Goal: Task Accomplishment & Management: Manage account settings

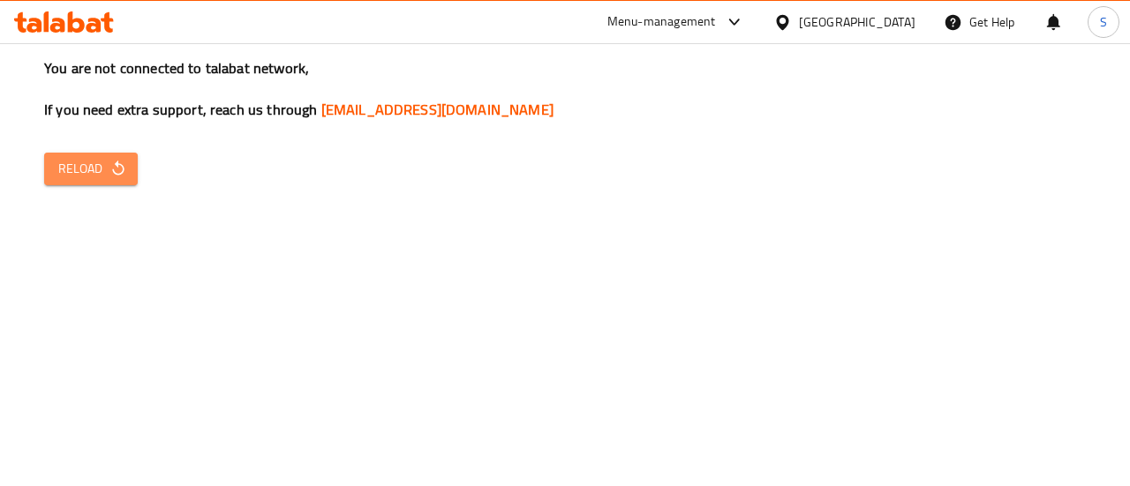
click at [124, 166] on icon "button" at bounding box center [118, 169] width 18 height 18
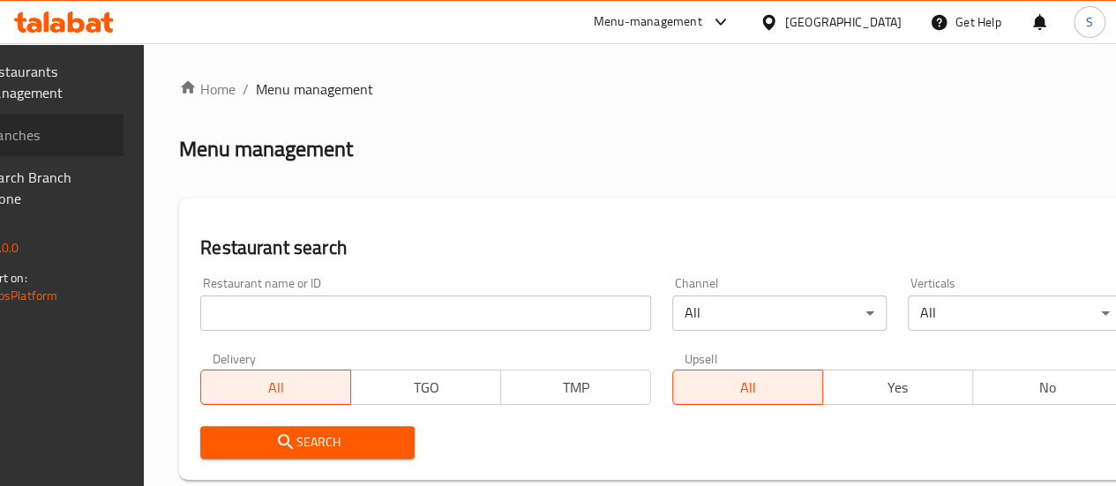
click at [74, 134] on span "Branches" at bounding box center [46, 134] width 126 height 21
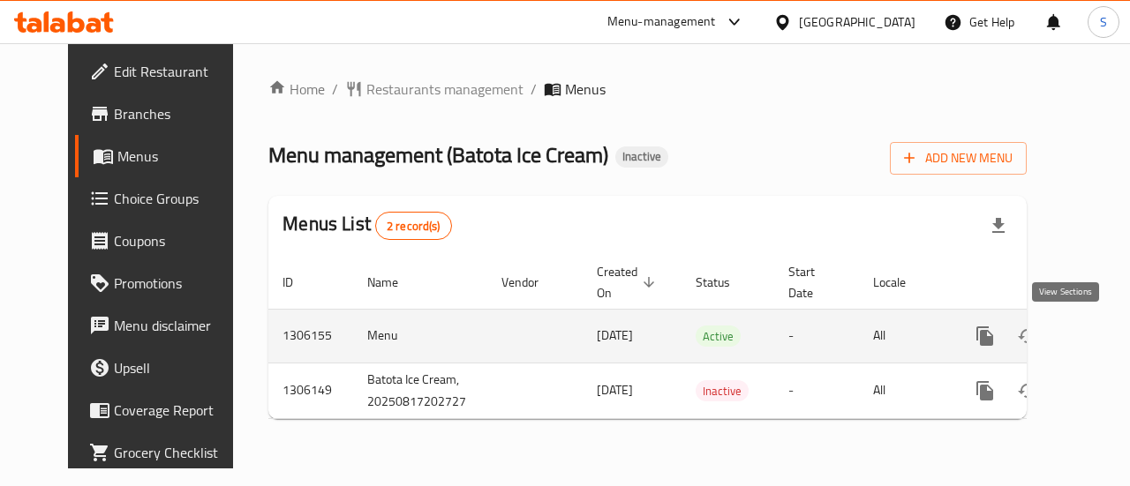
click at [1101, 345] on icon "enhanced table" at bounding box center [1111, 336] width 21 height 21
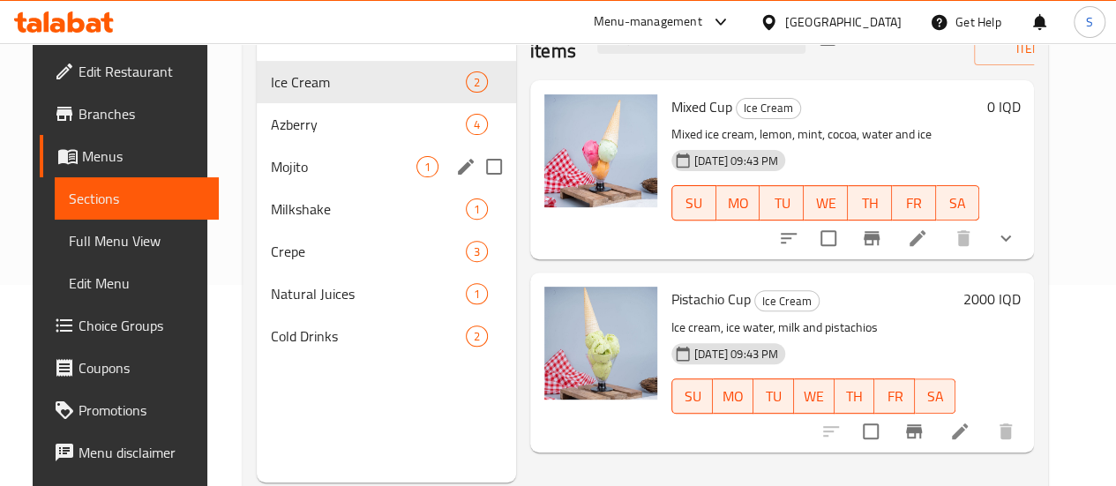
scroll to position [200, 0]
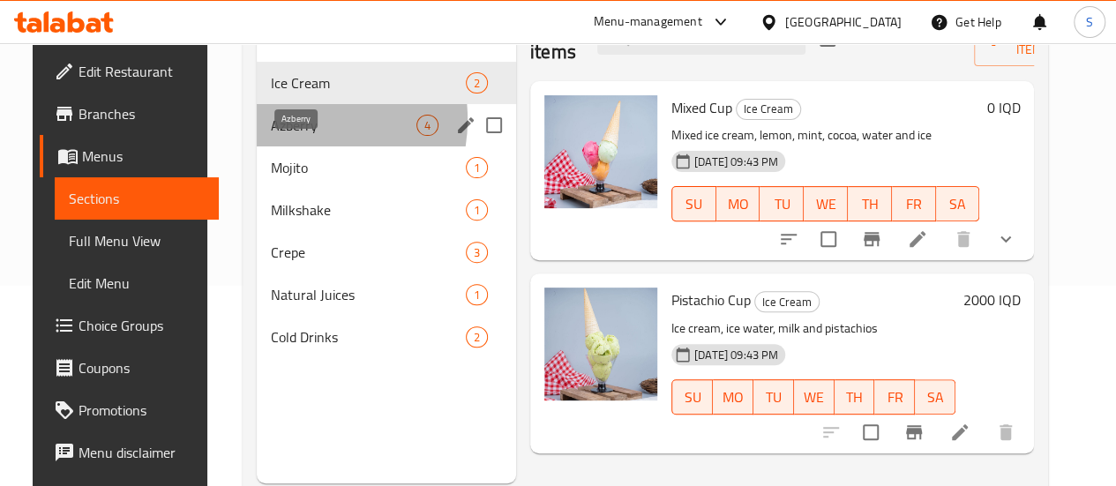
click at [273, 136] on span "Azberry" at bounding box center [344, 125] width 146 height 21
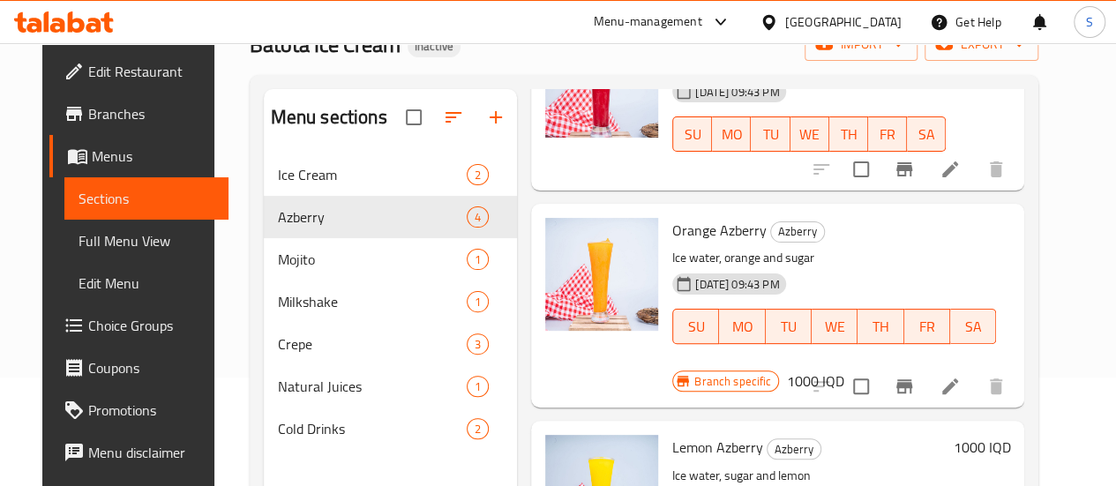
scroll to position [247, 0]
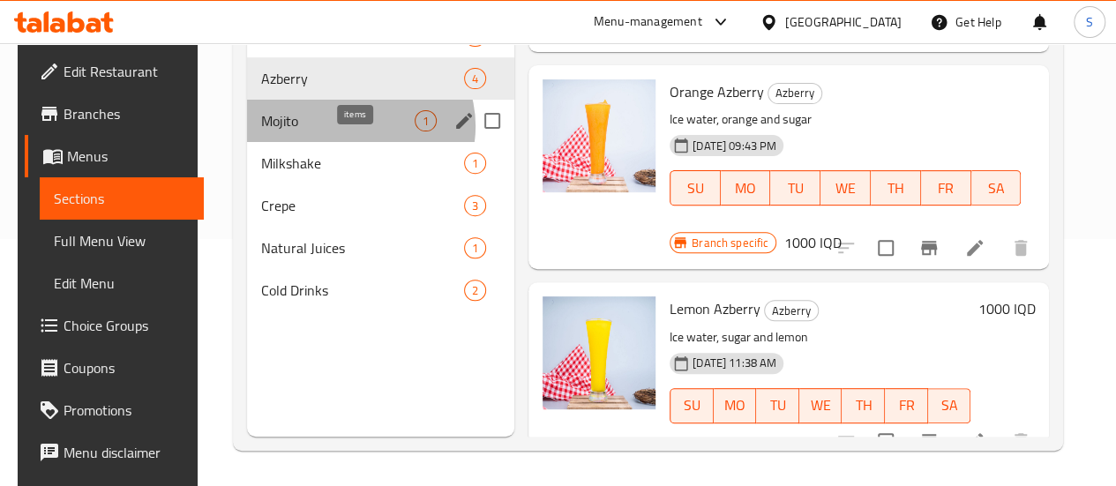
click at [416, 130] on span "1" at bounding box center [426, 121] width 20 height 17
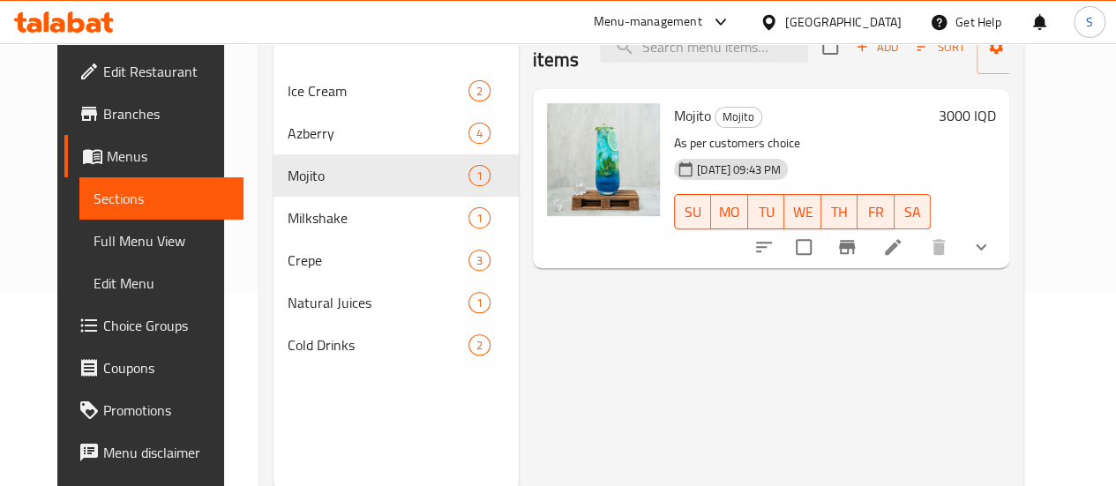
scroll to position [247, 0]
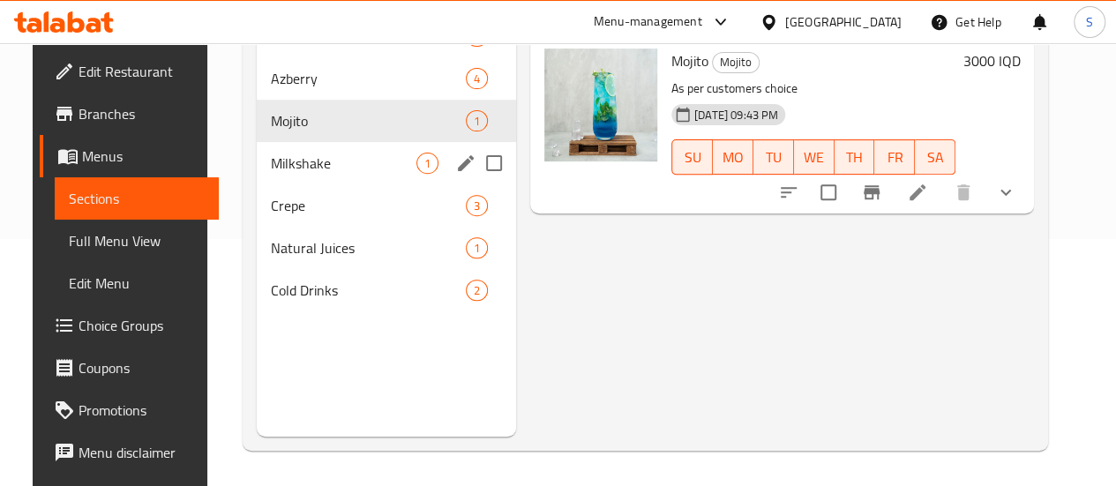
click at [286, 184] on div "Milkshake 1" at bounding box center [386, 163] width 259 height 42
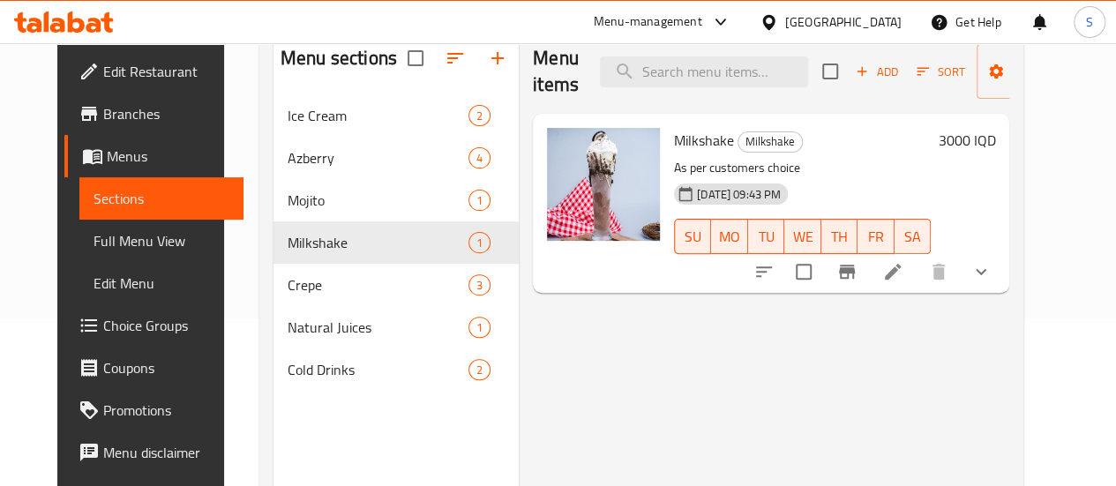
scroll to position [247, 0]
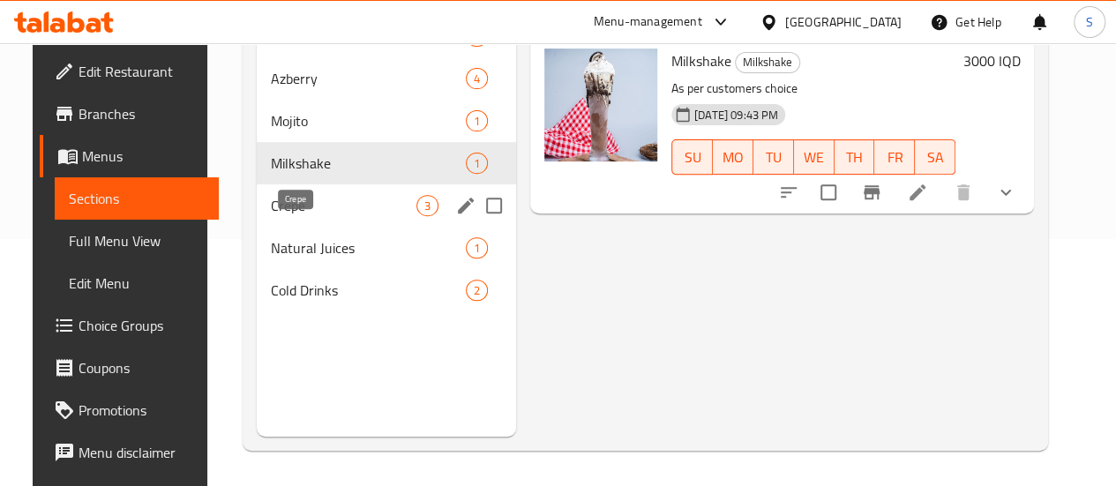
click at [304, 216] on span "Crepe" at bounding box center [344, 205] width 146 height 21
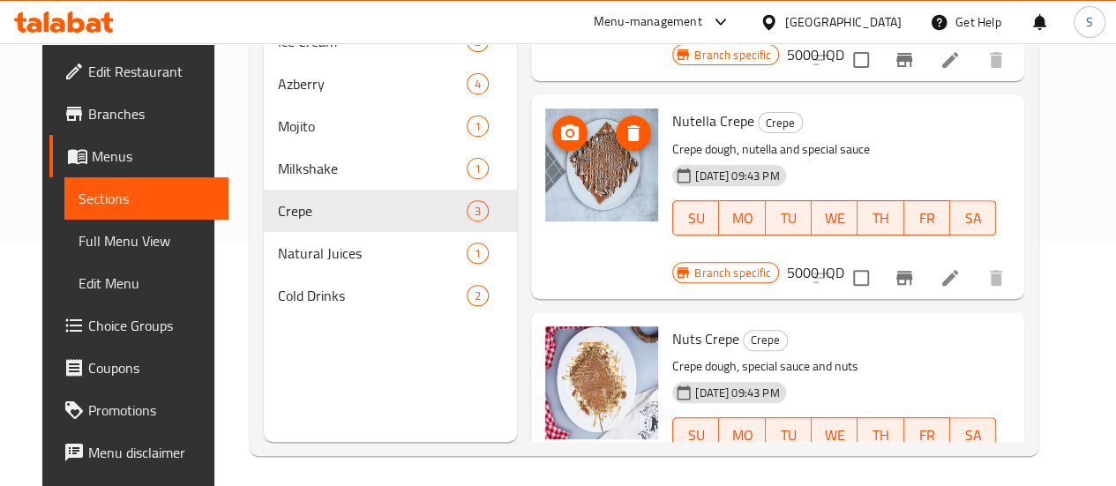
scroll to position [247, 0]
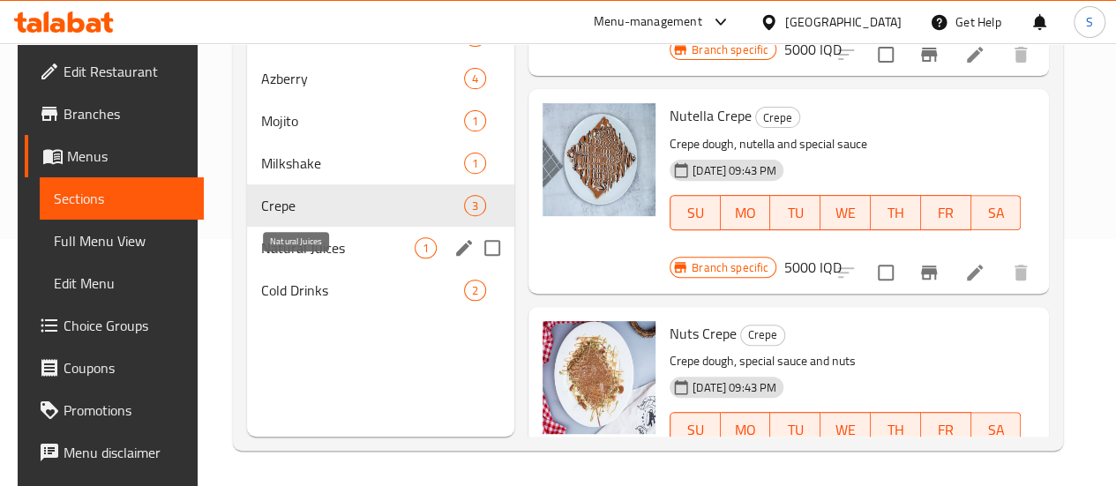
click at [267, 259] on span "Natural Juices" at bounding box center [338, 247] width 154 height 21
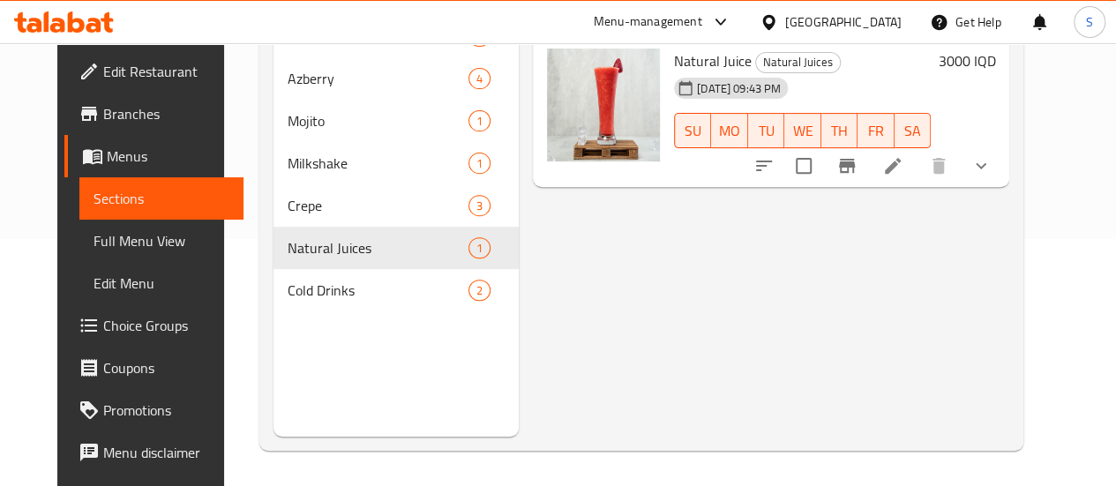
scroll to position [215, 0]
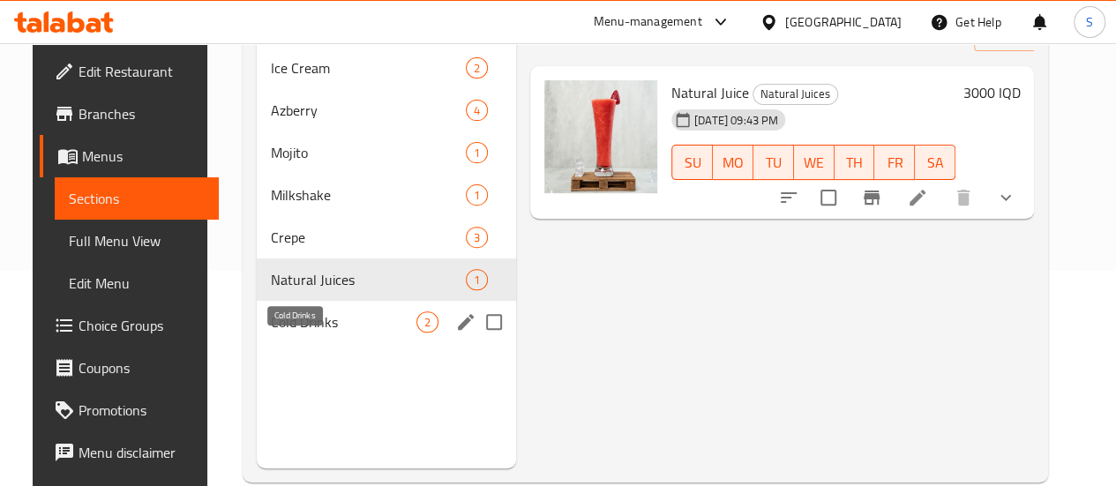
click at [334, 333] on span "Cold Drinks" at bounding box center [344, 322] width 146 height 21
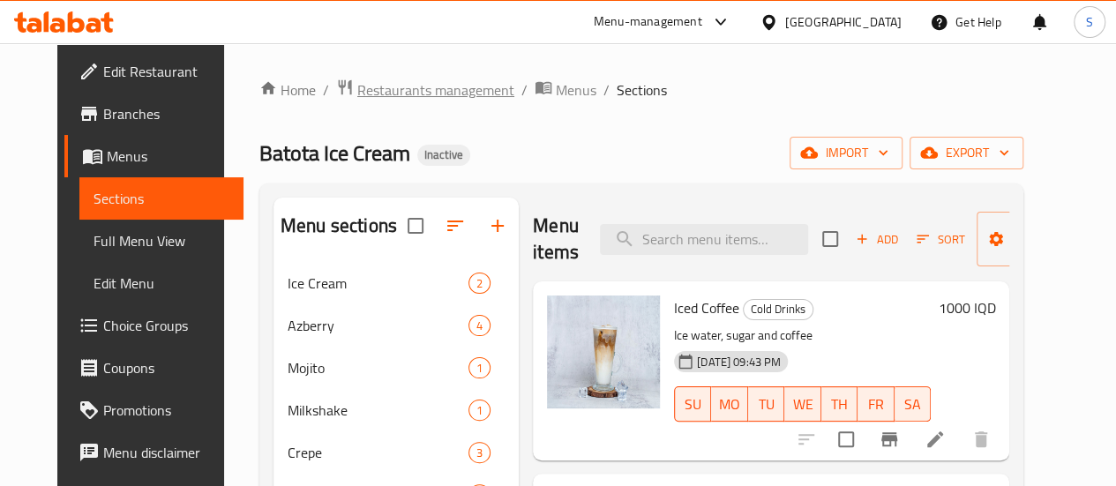
click at [357, 88] on span "Restaurants management" at bounding box center [435, 89] width 157 height 21
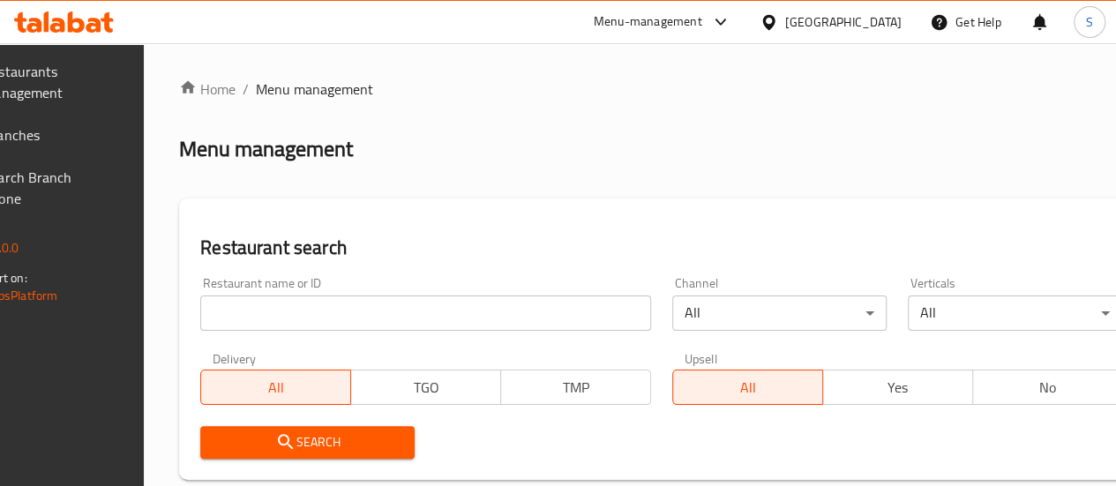
click at [88, 131] on span "Branches" at bounding box center [46, 134] width 126 height 21
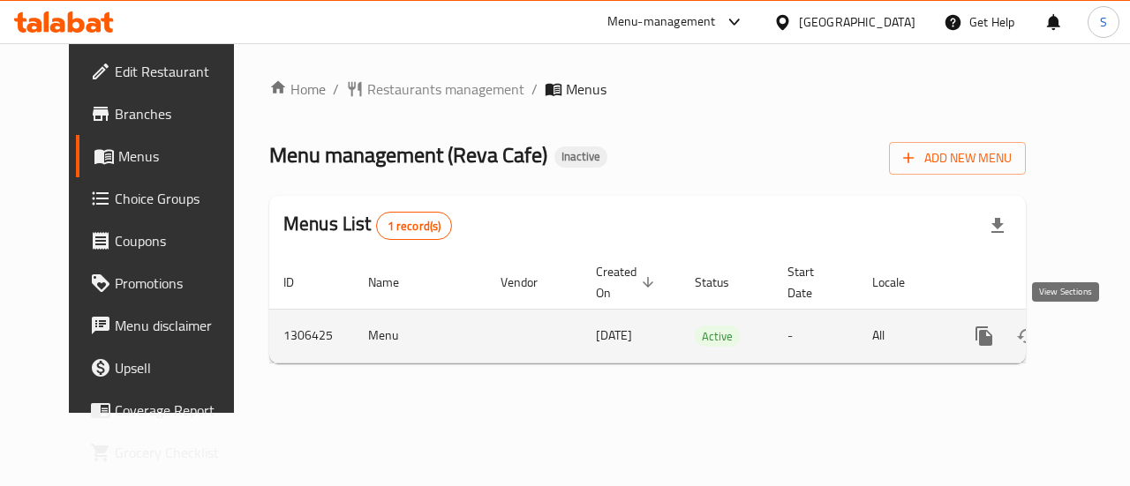
click at [1090, 320] on link "enhanced table" at bounding box center [1111, 336] width 42 height 42
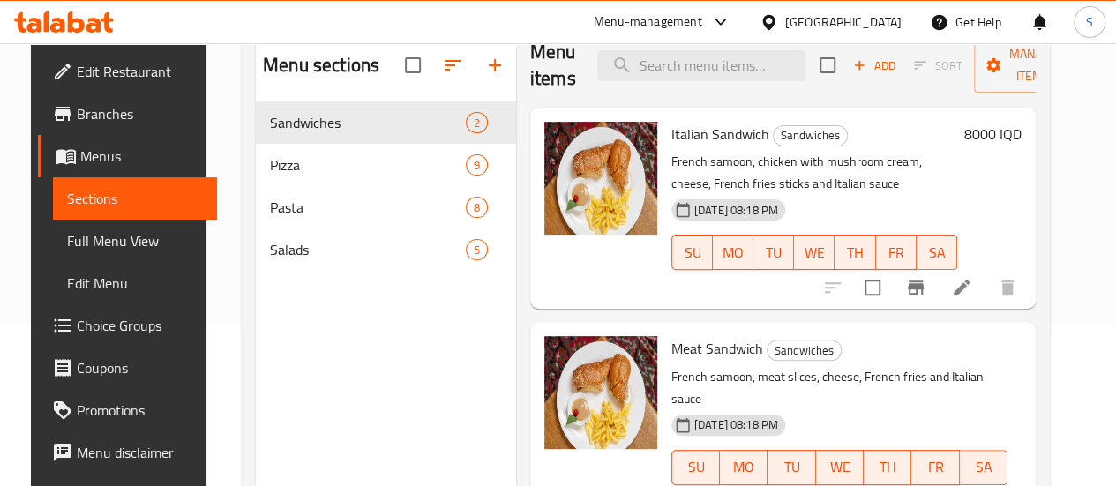
scroll to position [139, 0]
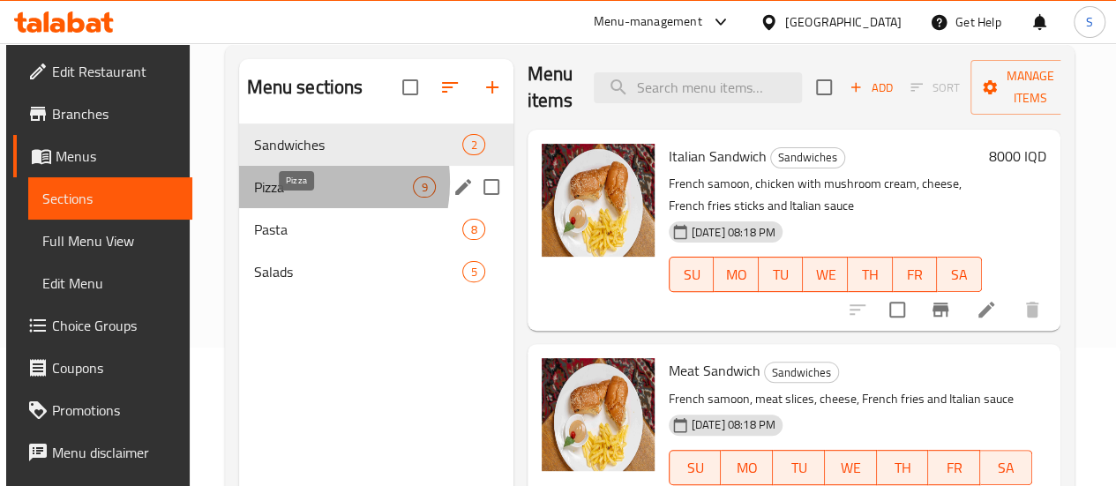
click at [289, 198] on span "Pizza" at bounding box center [333, 186] width 160 height 21
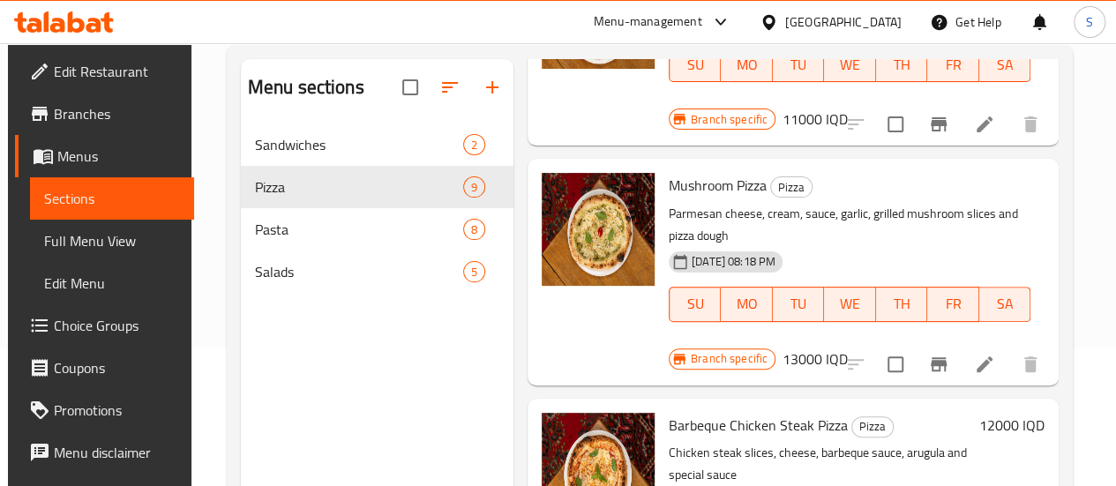
scroll to position [247, 0]
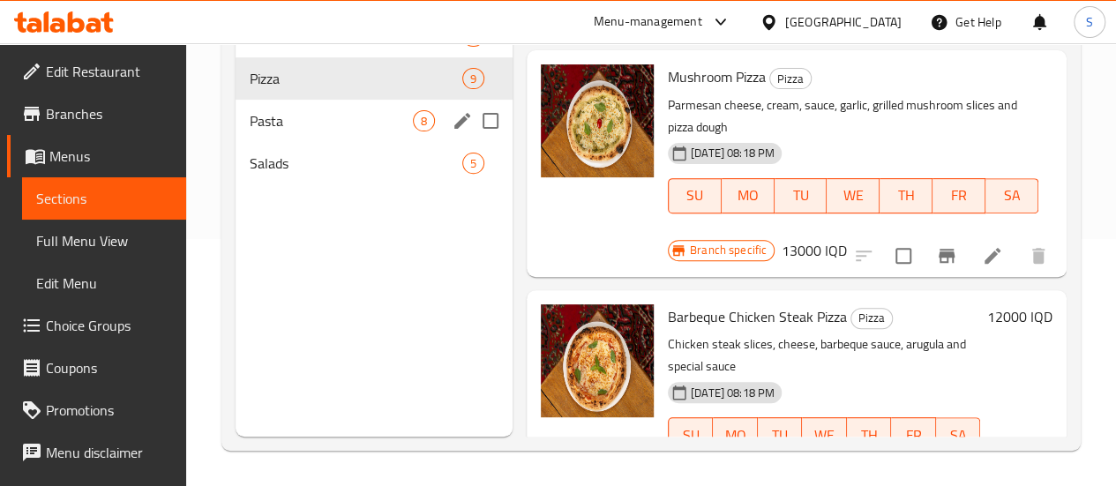
click at [319, 133] on div "Pasta 8" at bounding box center [374, 121] width 277 height 42
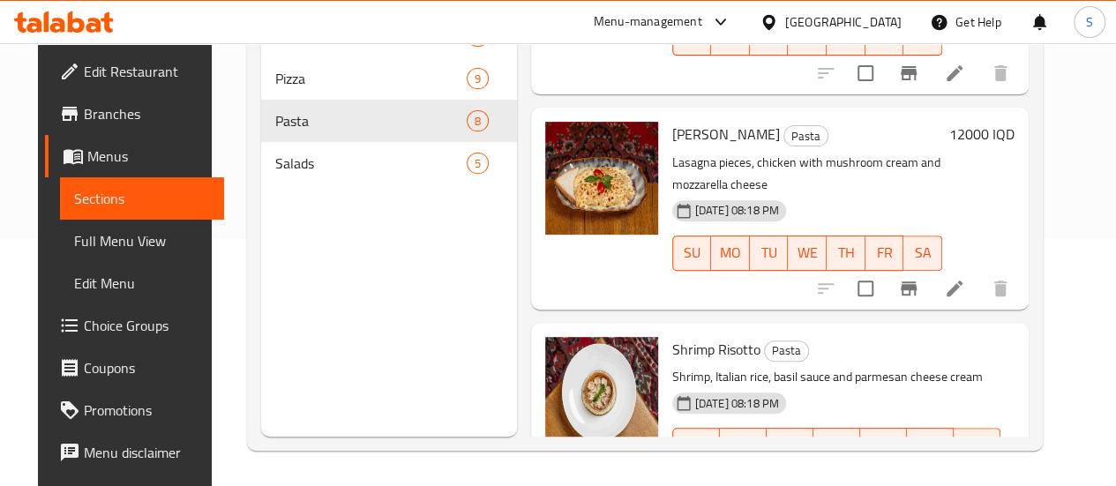
scroll to position [1148, 0]
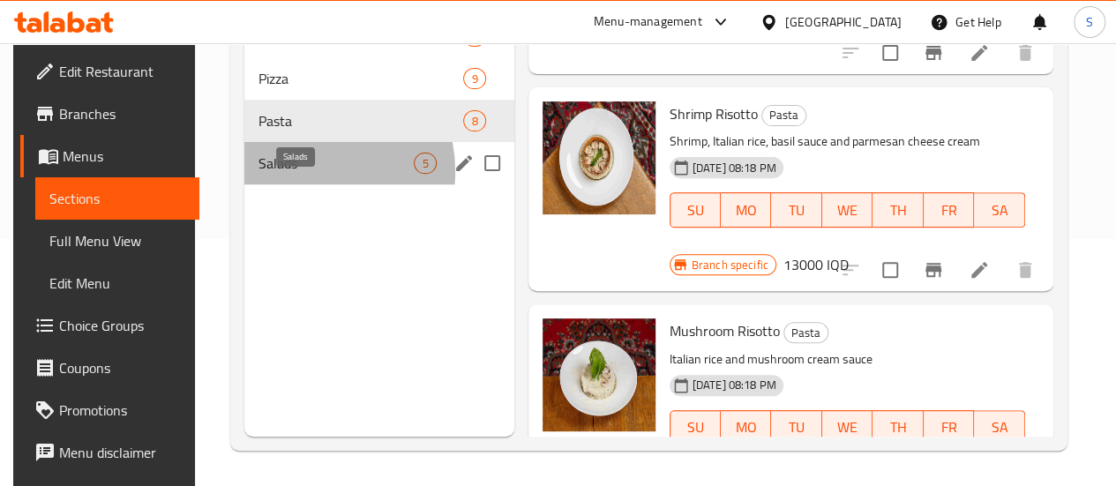
click at [291, 174] on span "Salads" at bounding box center [336, 163] width 155 height 21
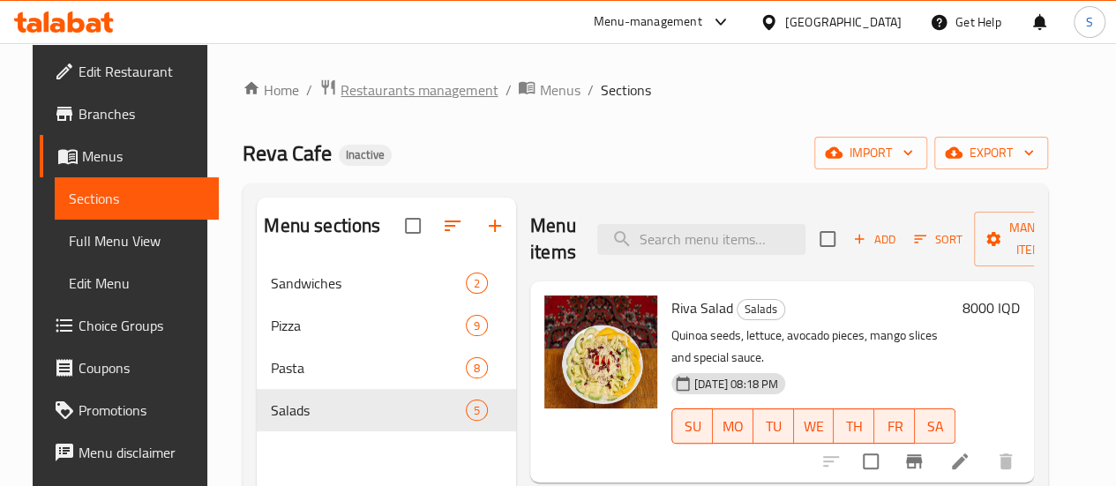
click at [388, 89] on span "Restaurants management" at bounding box center [419, 89] width 157 height 21
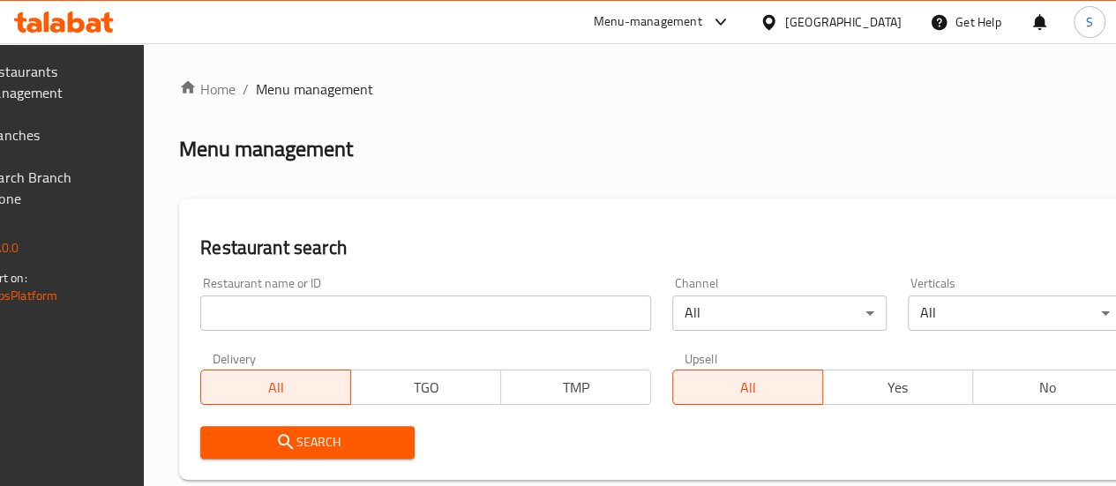
click at [109, 128] on span "Branches" at bounding box center [46, 134] width 126 height 21
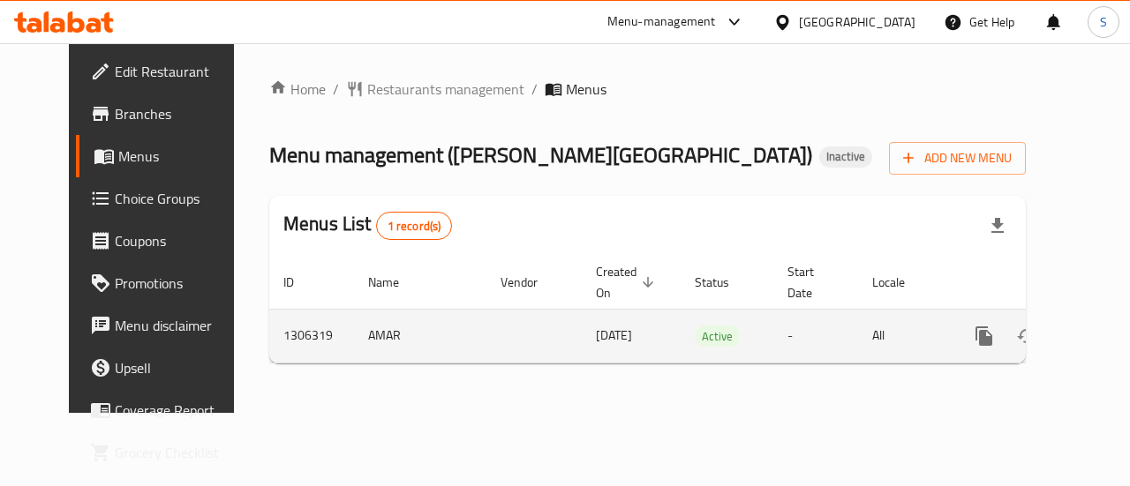
click at [1100, 331] on icon "enhanced table" at bounding box center [1110, 336] width 21 height 21
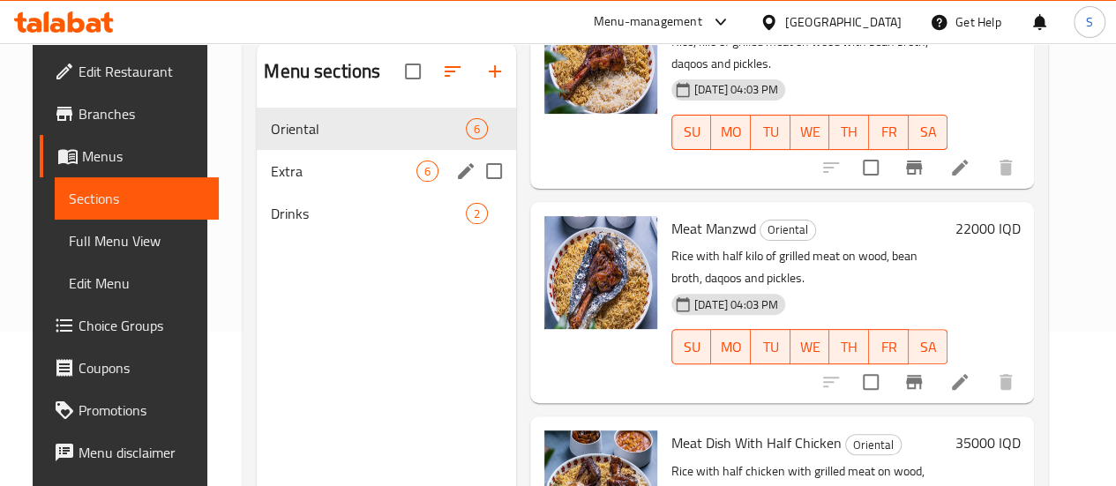
scroll to position [154, 0]
click at [341, 183] on span "Extra" at bounding box center [344, 171] width 146 height 21
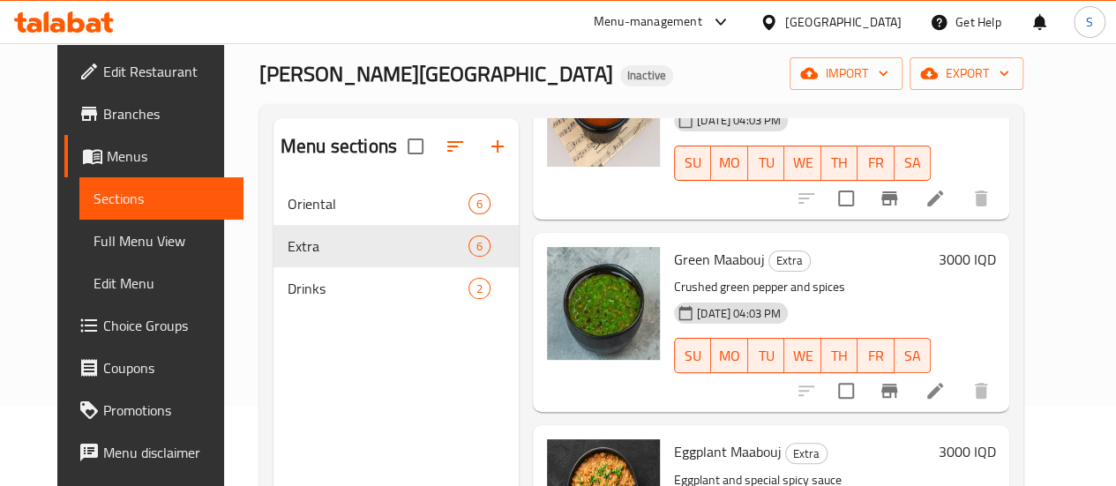
scroll to position [247, 0]
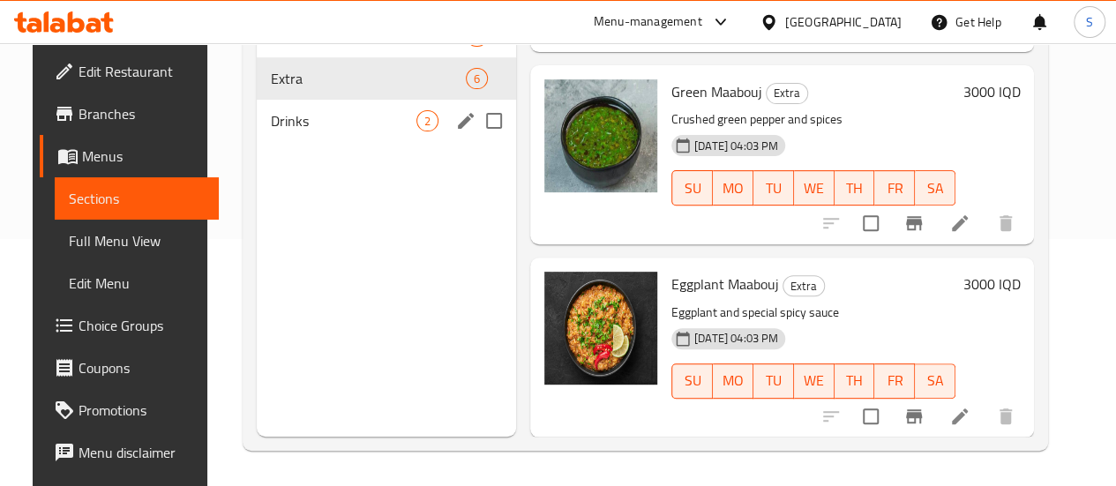
click at [298, 131] on span "Drinks" at bounding box center [344, 120] width 146 height 21
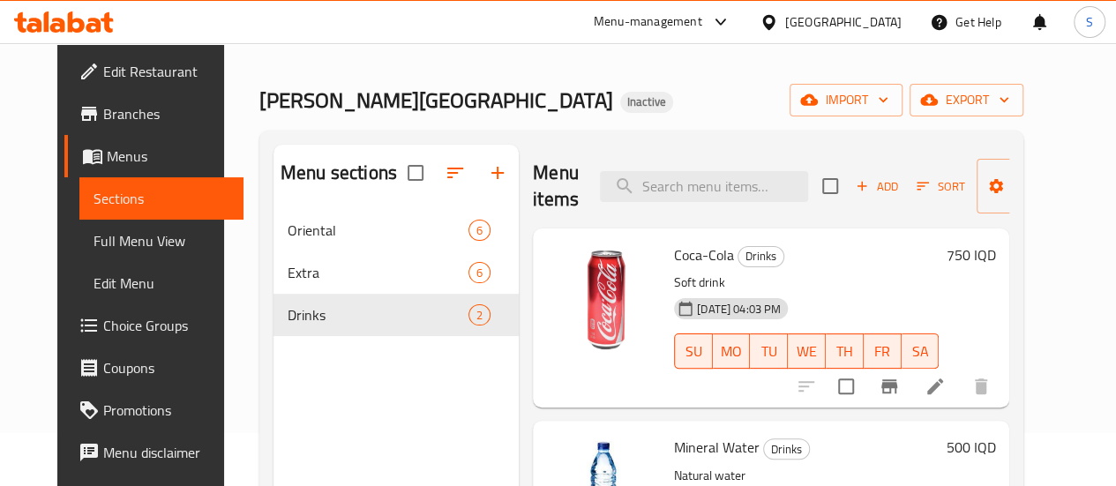
scroll to position [51, 0]
